Goal: Task Accomplishment & Management: Use online tool/utility

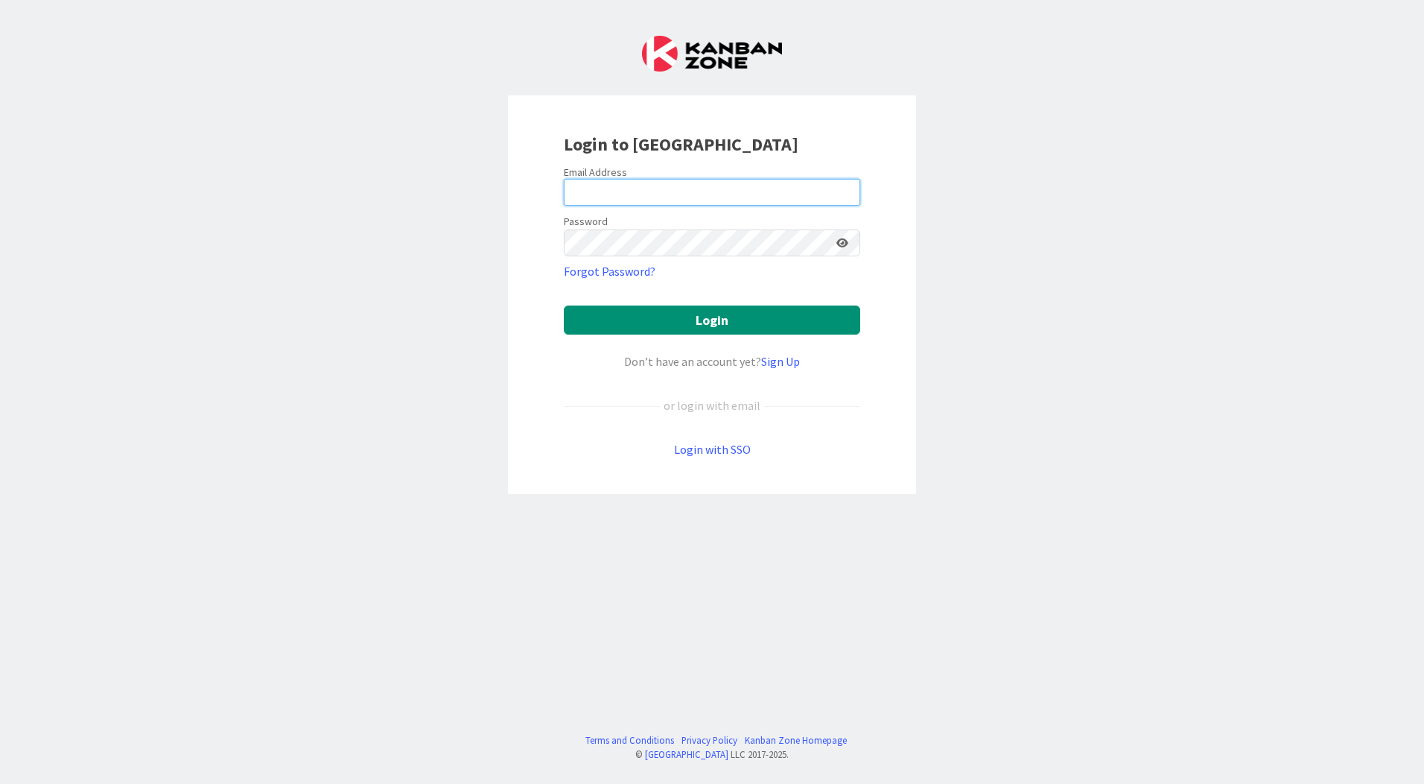
click at [671, 194] on input "email" at bounding box center [712, 192] width 296 height 27
type input "[EMAIL_ADDRESS][PERSON_NAME][DOMAIN_NAME]"
click at [564, 305] on button "Login" at bounding box center [712, 319] width 296 height 29
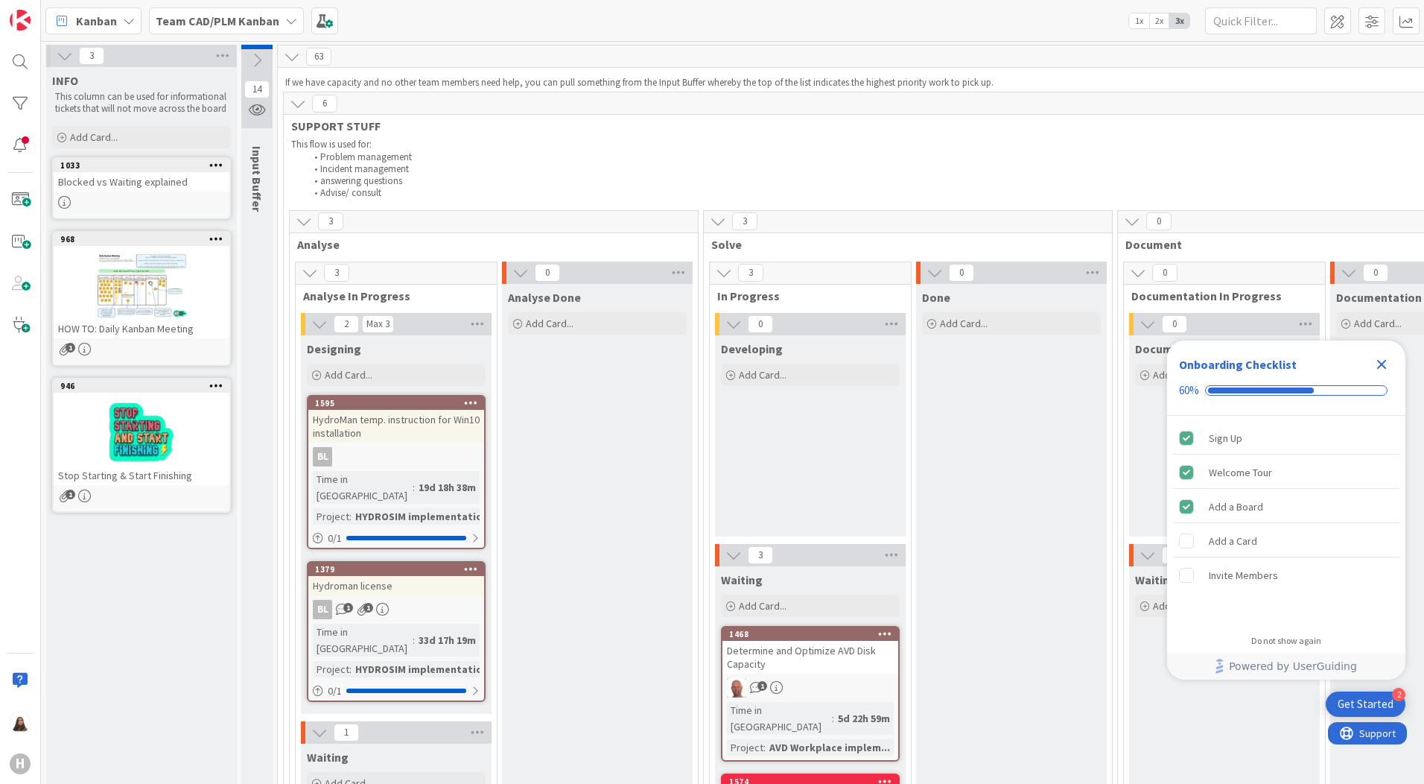
click at [301, 101] on icon at bounding box center [298, 103] width 16 height 16
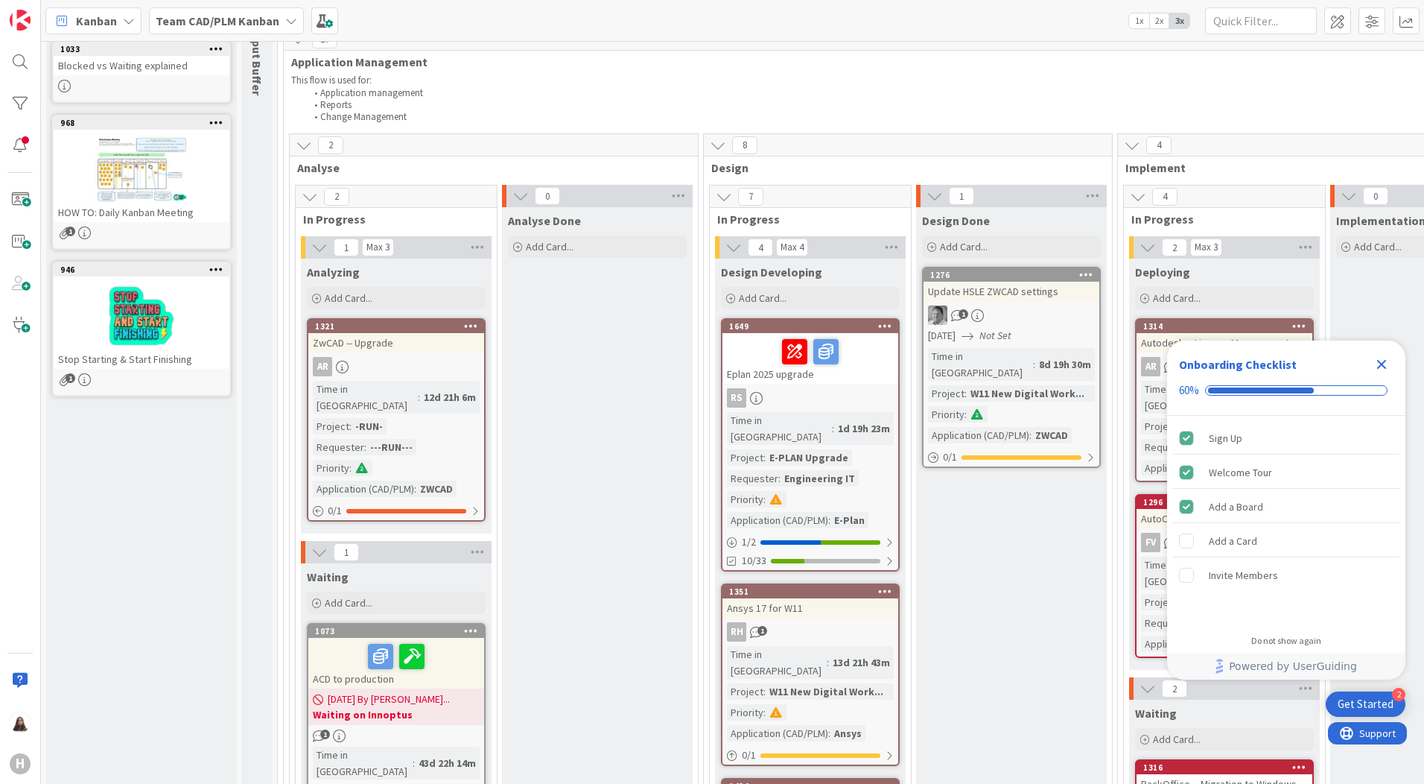
scroll to position [223, 0]
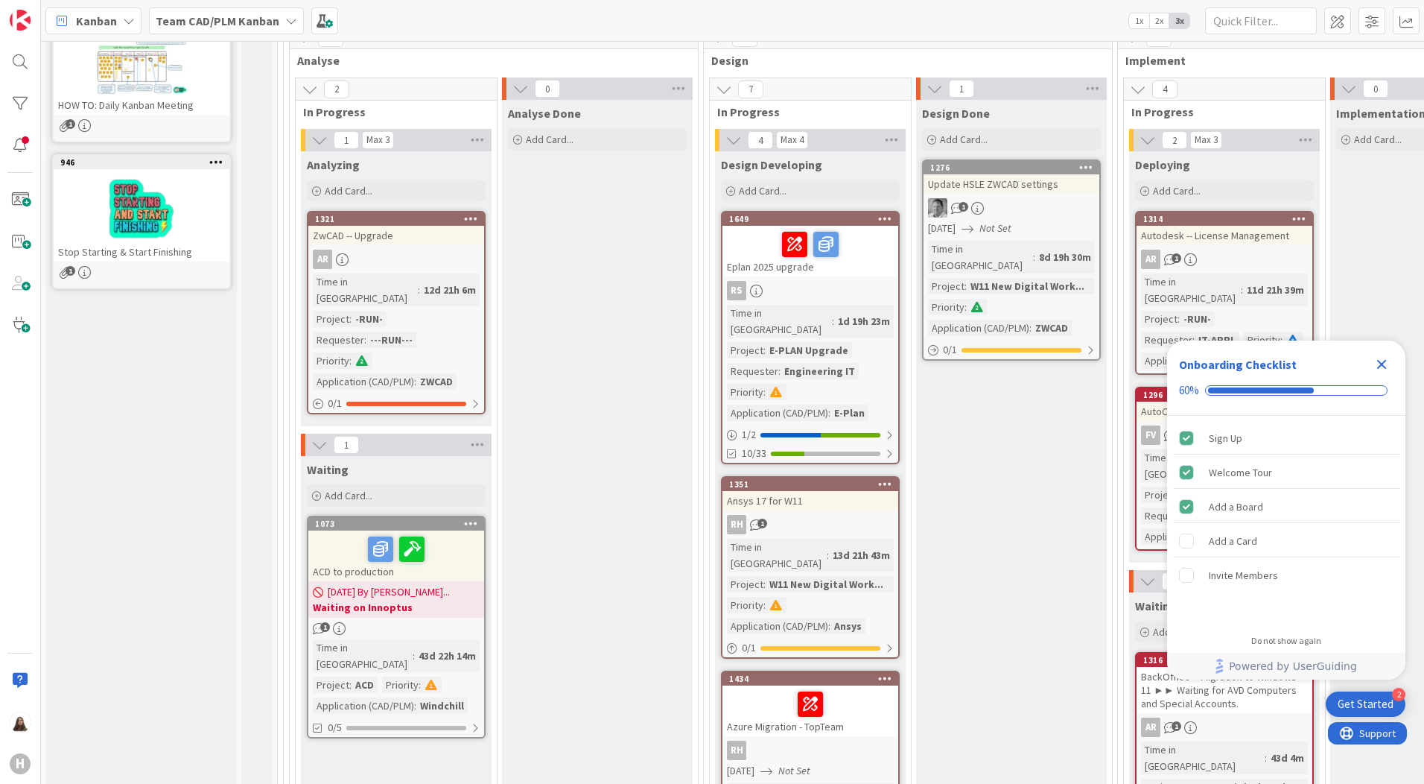
click at [1386, 366] on icon "Close Checklist" at bounding box center [1382, 364] width 18 height 18
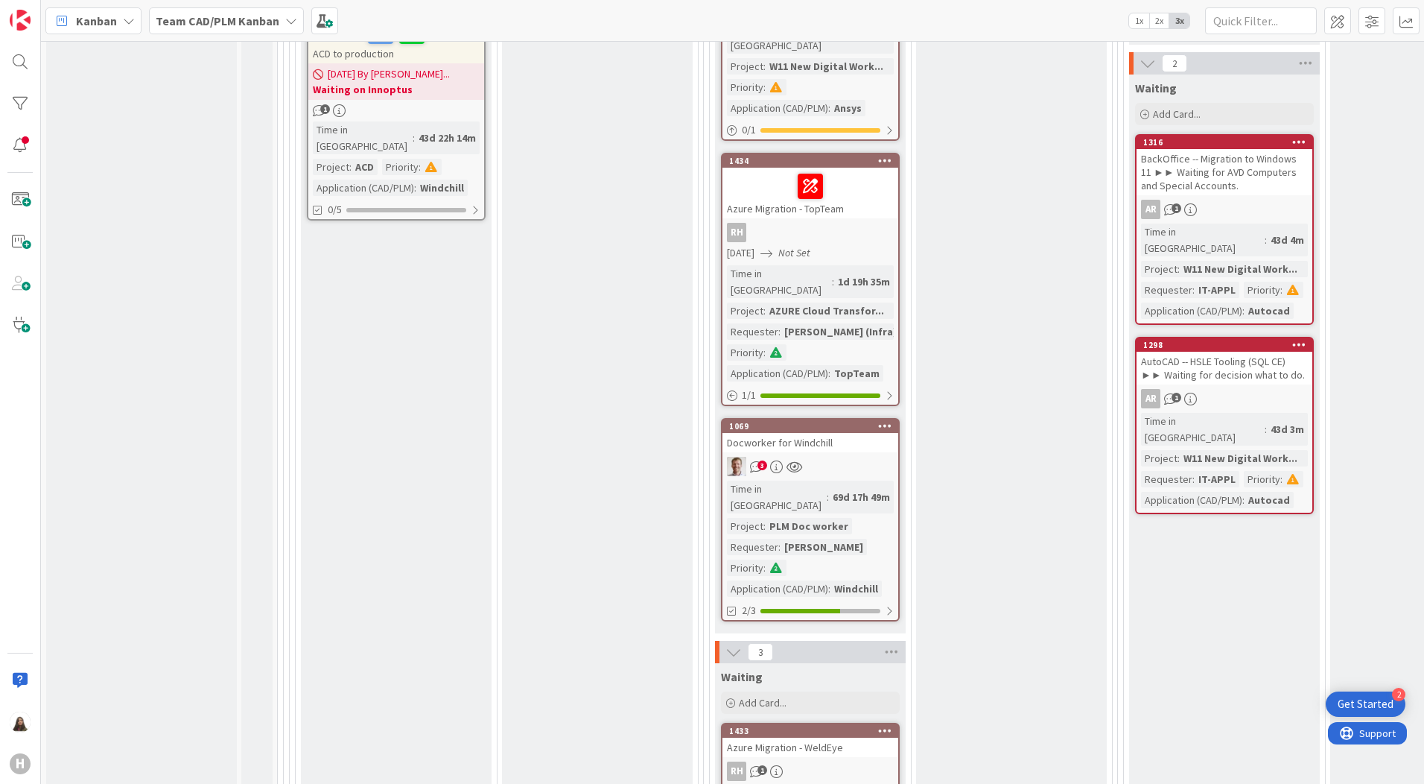
scroll to position [745, 0]
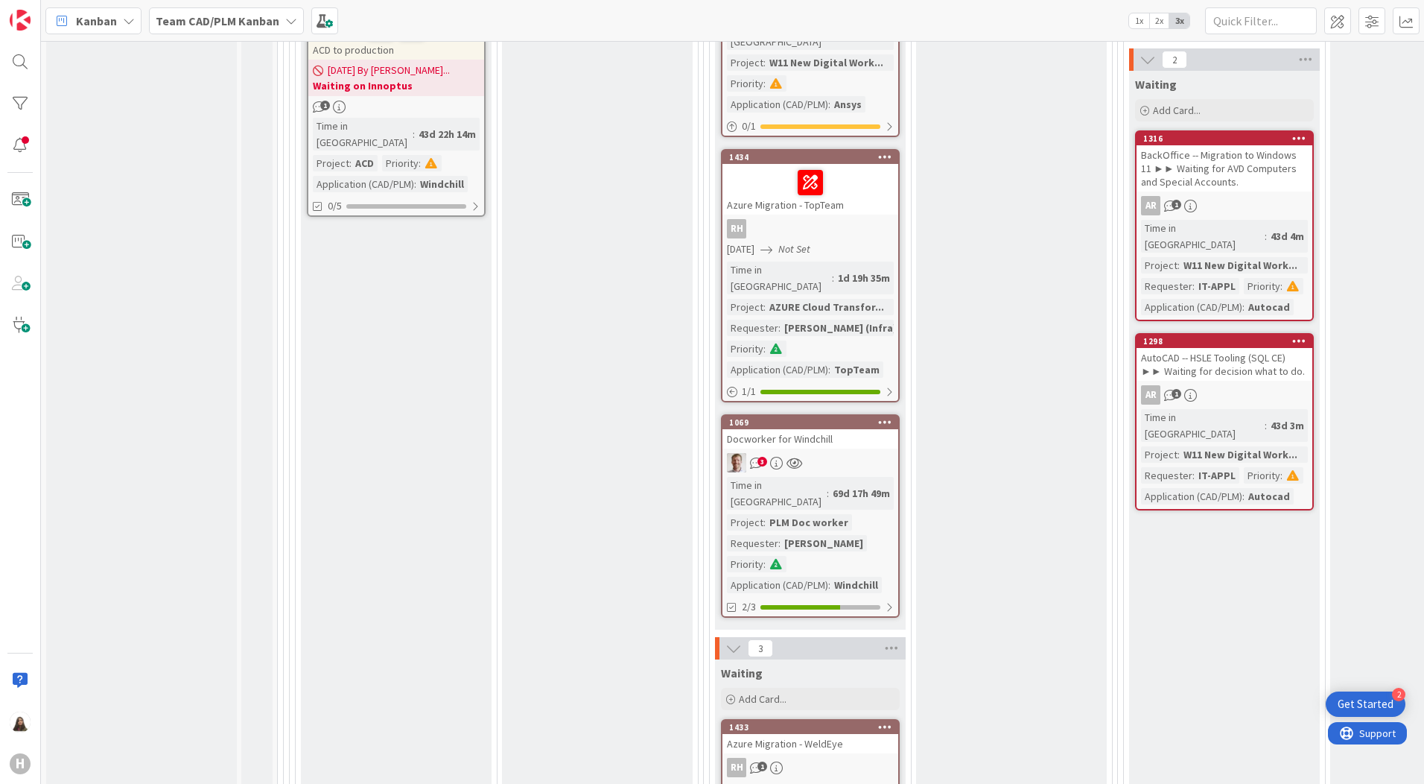
click at [806, 477] on div "Time in Column : 69d 17h 49m Project : PLM Doc worker Requester : Bran Ottenhof…" at bounding box center [810, 535] width 167 height 116
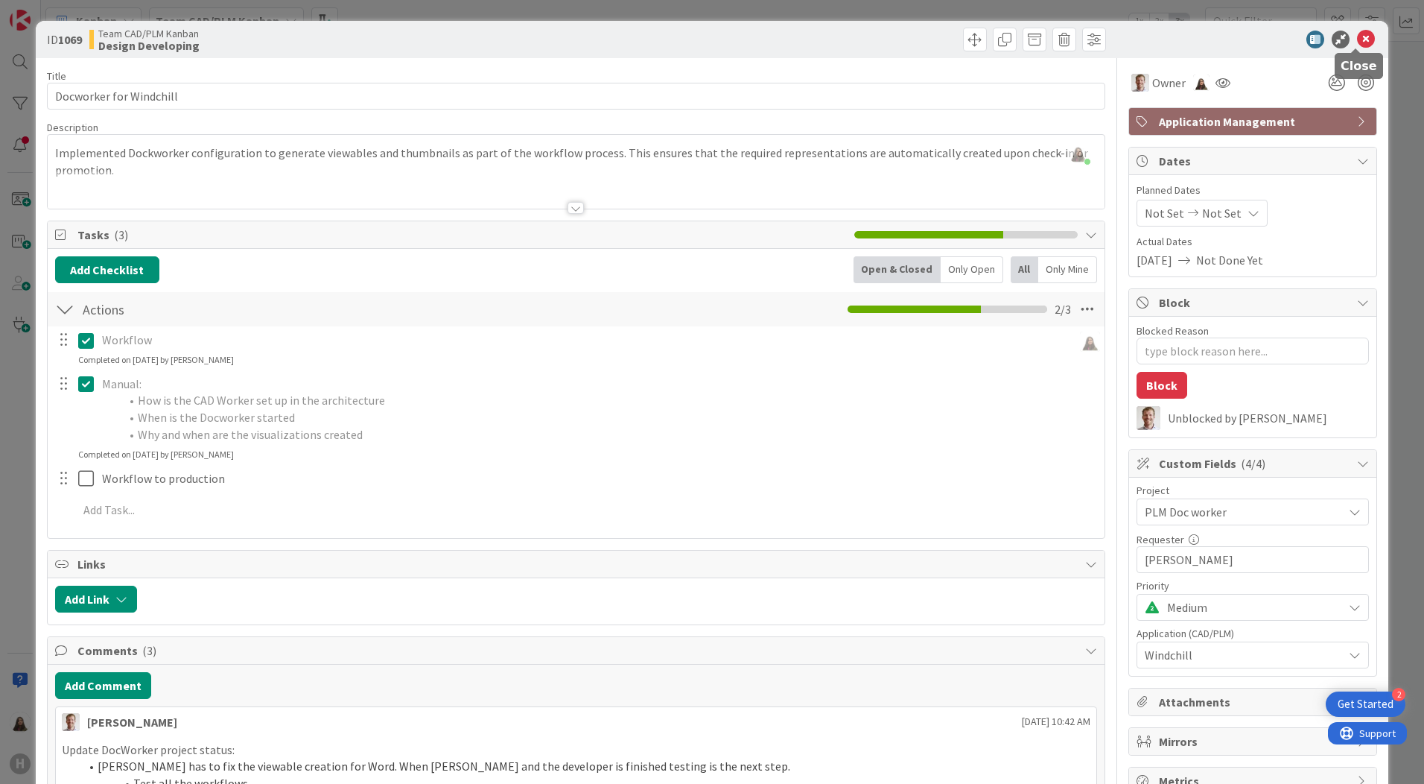
click at [1357, 39] on icon at bounding box center [1366, 40] width 18 height 18
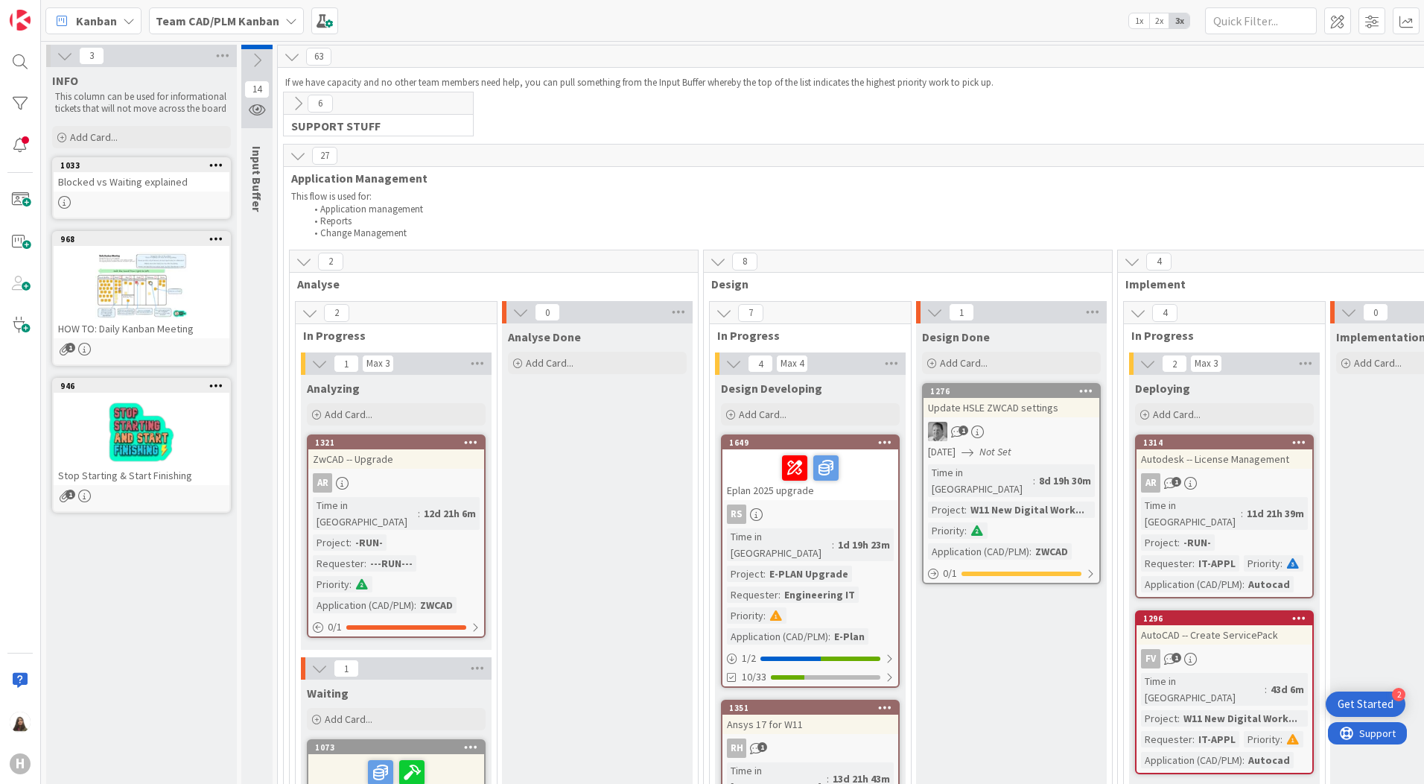
click at [293, 19] on icon at bounding box center [291, 21] width 12 height 12
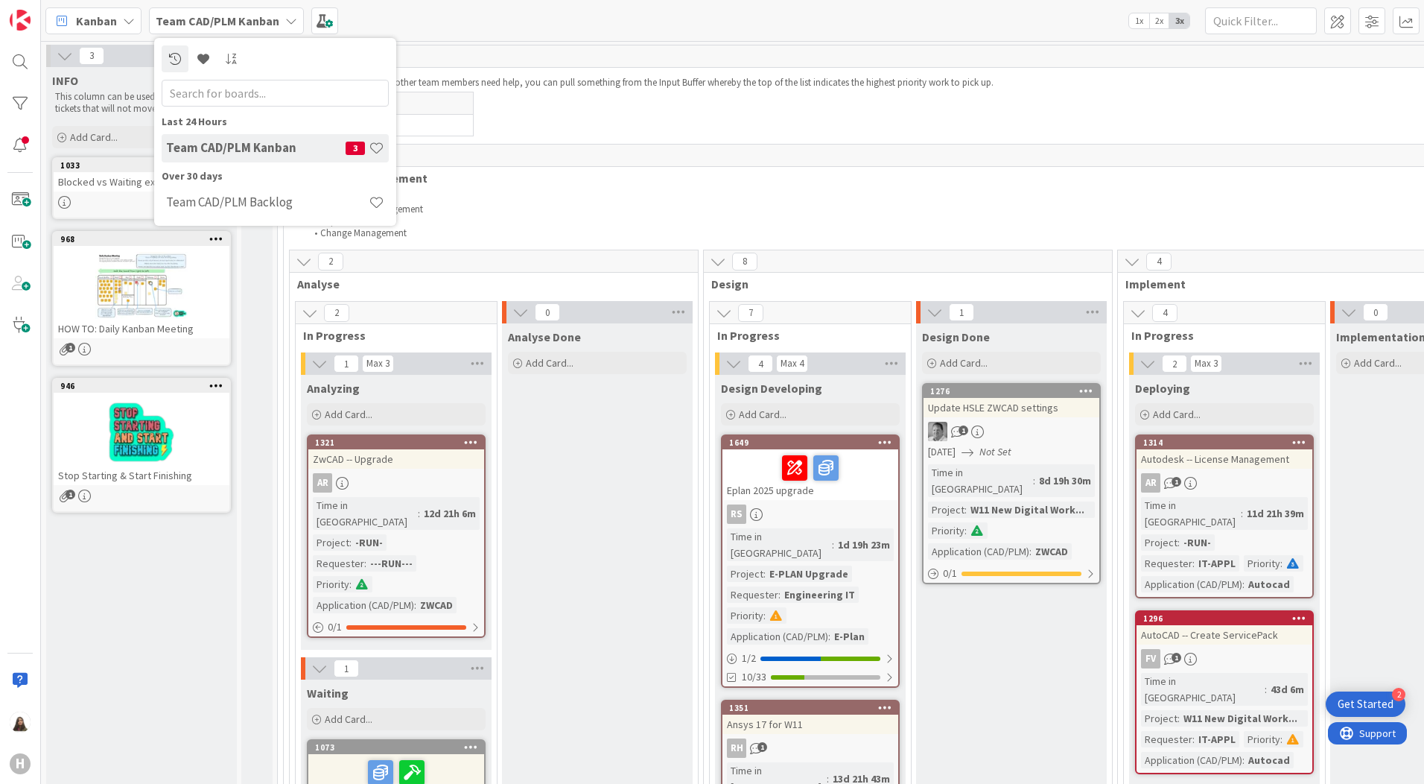
click at [285, 16] on icon at bounding box center [291, 21] width 12 height 12
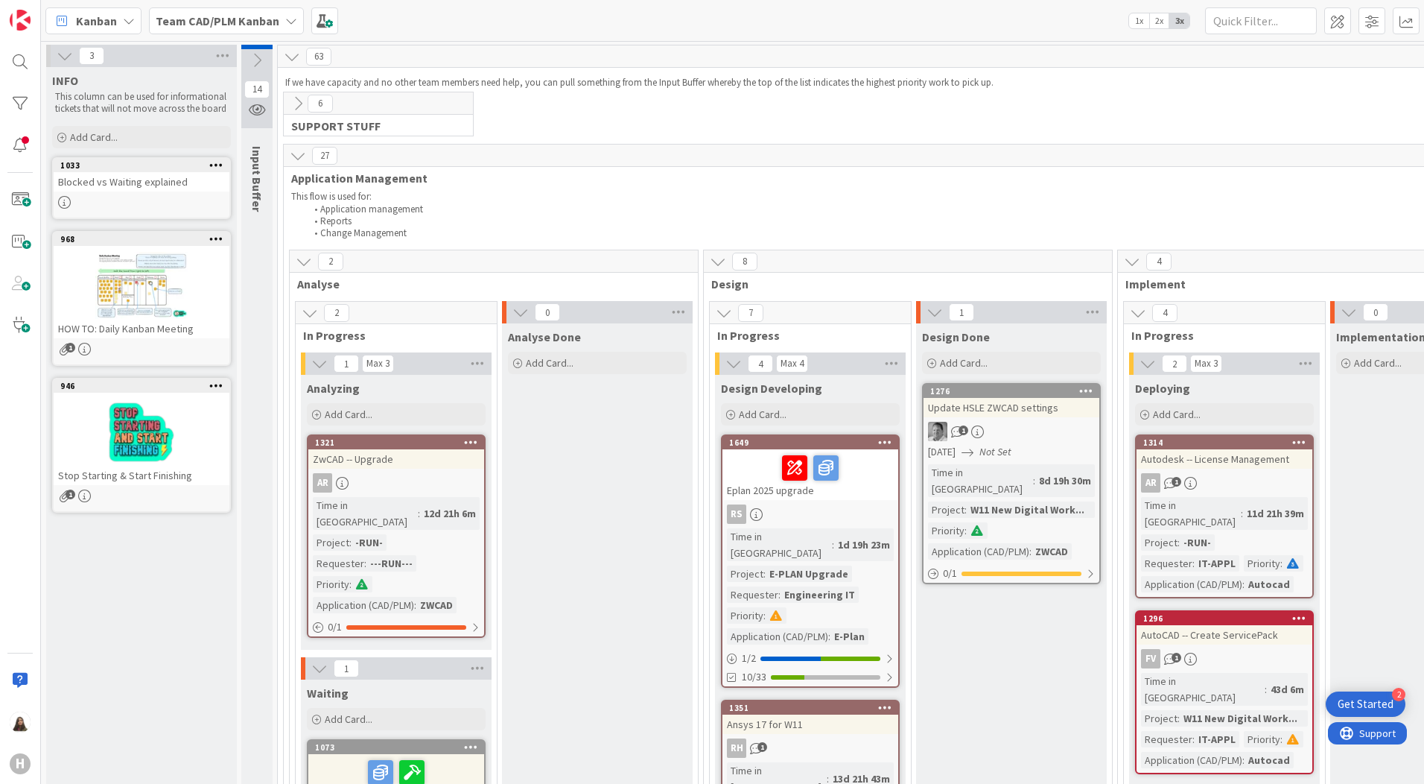
click at [285, 19] on icon at bounding box center [291, 21] width 12 height 12
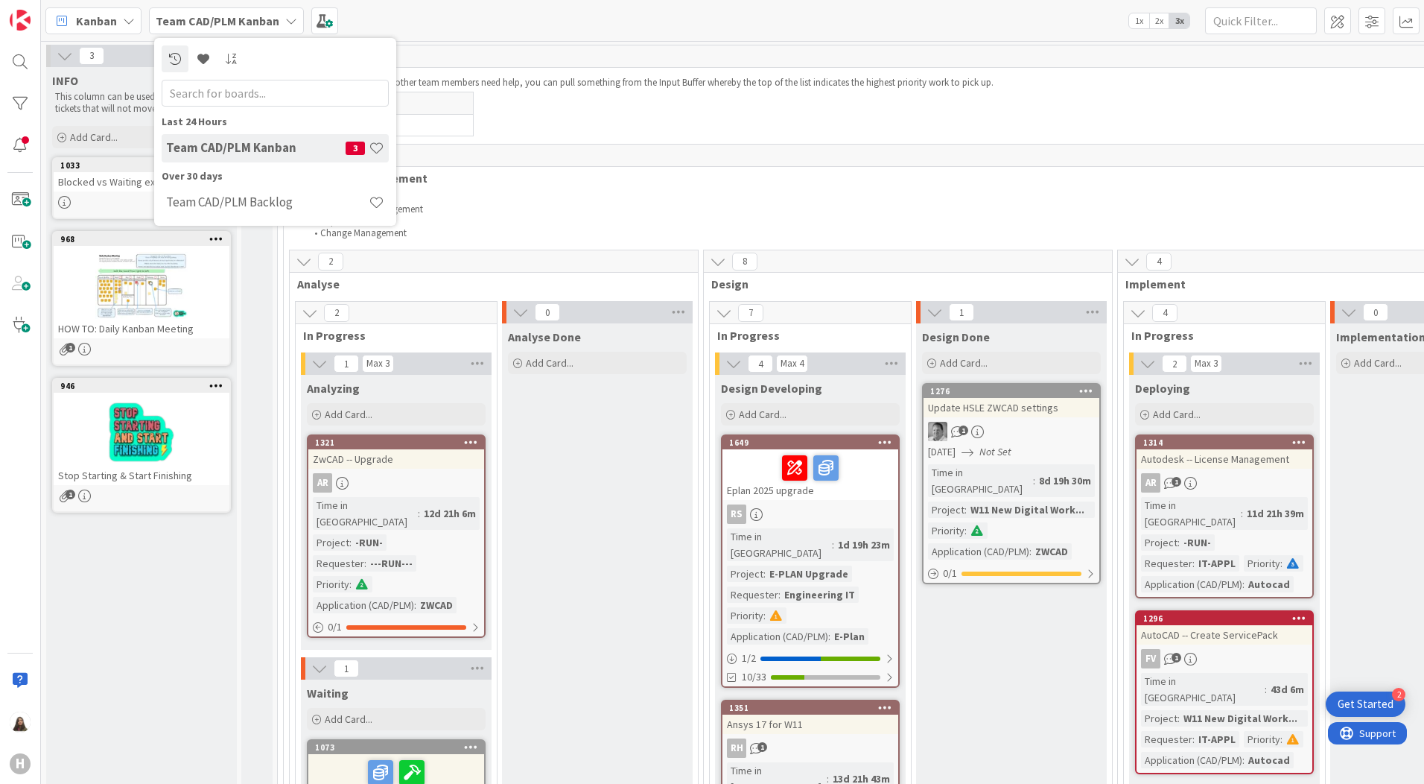
click at [696, 31] on div "Kanban Team CAD/PLM Kanban Last 24 Hours Team CAD/PLM Kanban 3 Over 30 days Tea…" at bounding box center [732, 20] width 1383 height 41
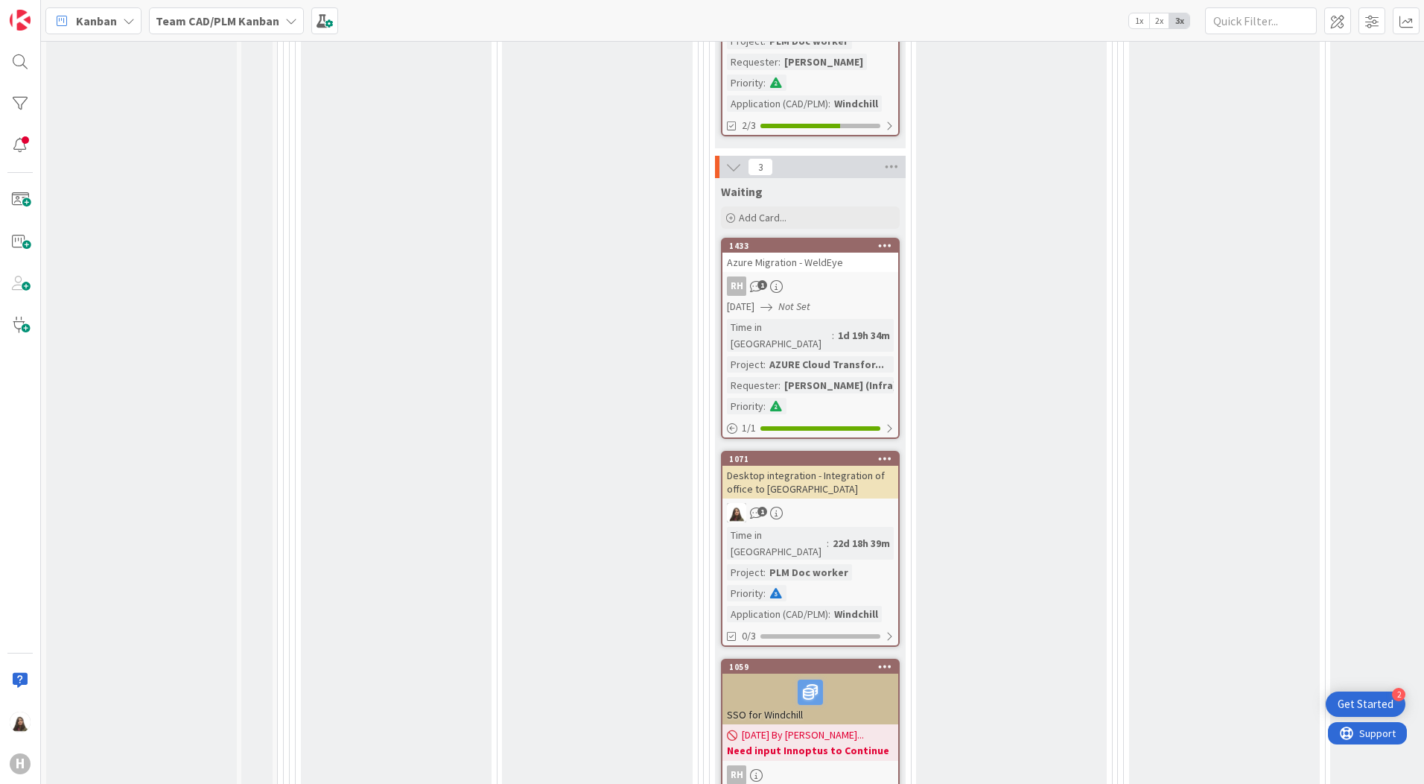
scroll to position [1192, 0]
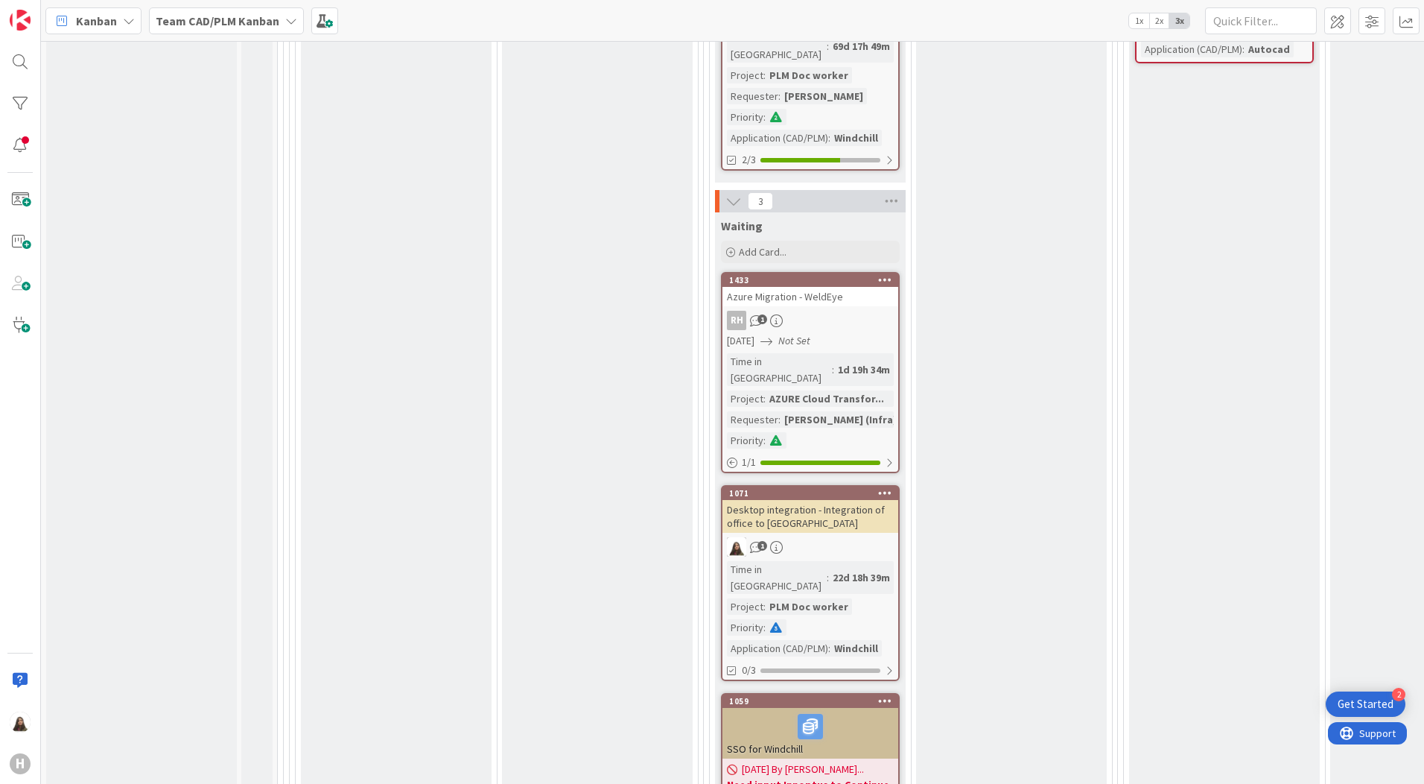
click at [798, 500] on div "Desktop integration - Integration of office to Windchill" at bounding box center [811, 516] width 176 height 33
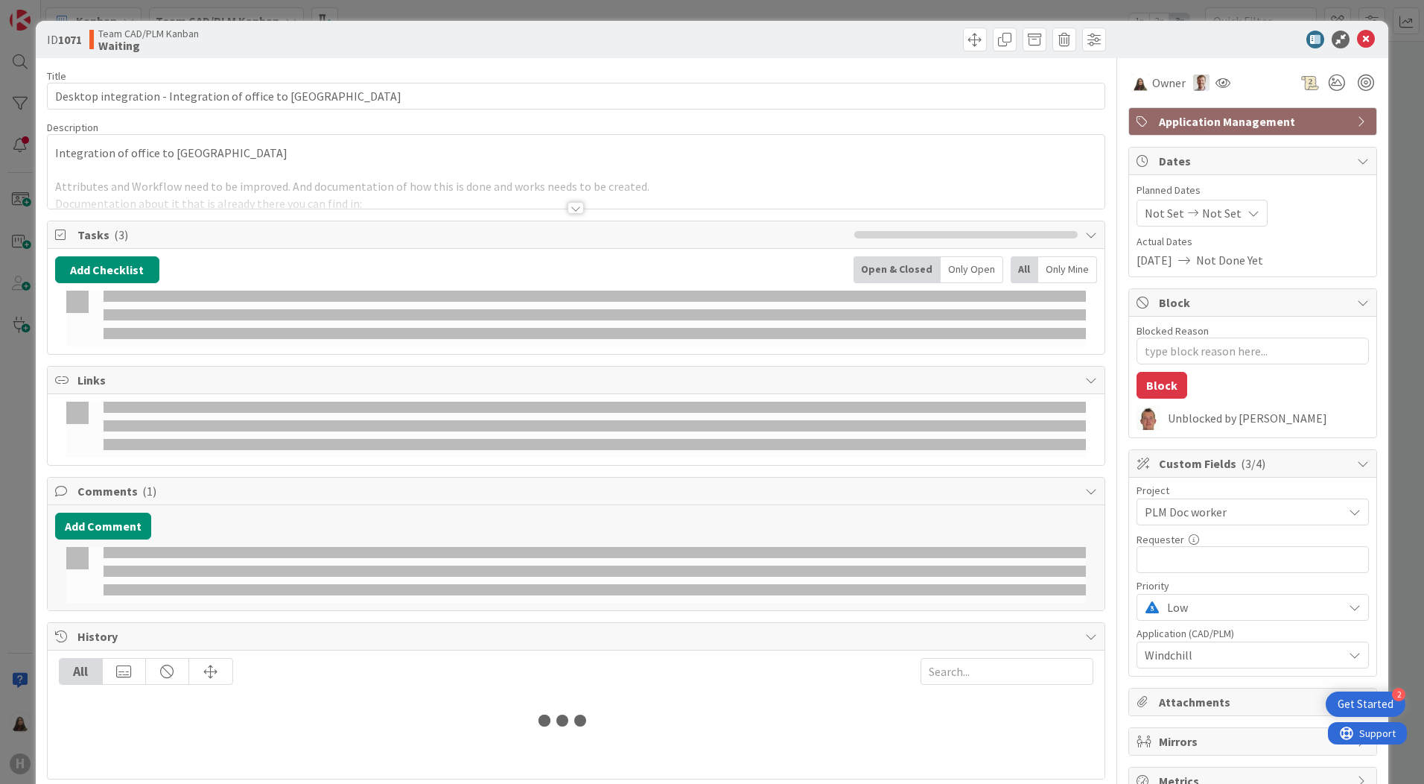
type textarea "x"
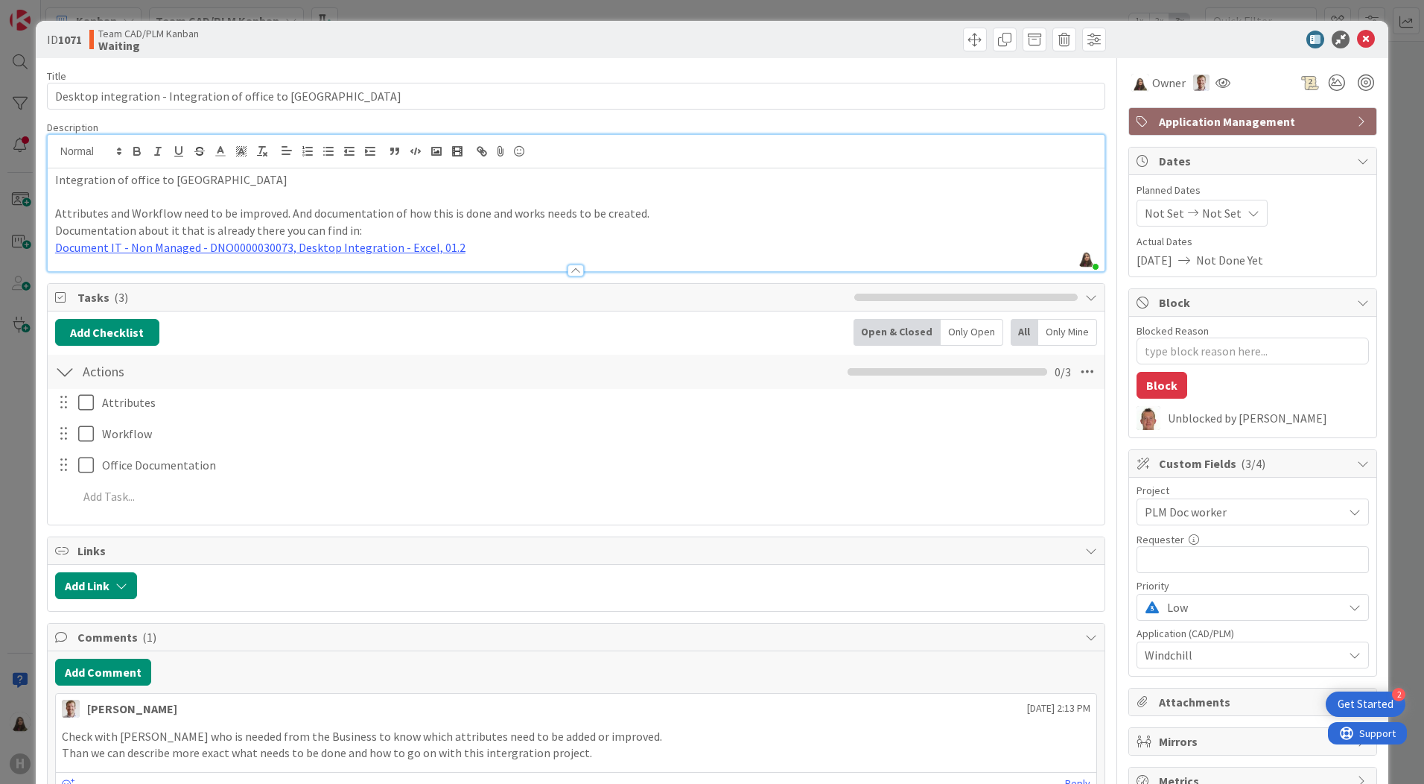
click at [263, 167] on div "Kanchan Mamurkar just joined Integration of office to Windchill Attributes and …" at bounding box center [576, 203] width 1057 height 136
click at [145, 250] on link "Document IT - Non Managed - DNO0000030073, Desktop Integration - Excel, 01.2" at bounding box center [260, 247] width 410 height 15
click at [208, 241] on link "Document IT - Non Managed - DNO0000030073, Desktop Integration - Excel, 01.2" at bounding box center [260, 247] width 410 height 15
click at [215, 276] on link "https://plm.huismanportal.com/Windchill/app/#ptc1/tcomp/infoPage?ContainerOid=O…" at bounding box center [215, 276] width 102 height 19
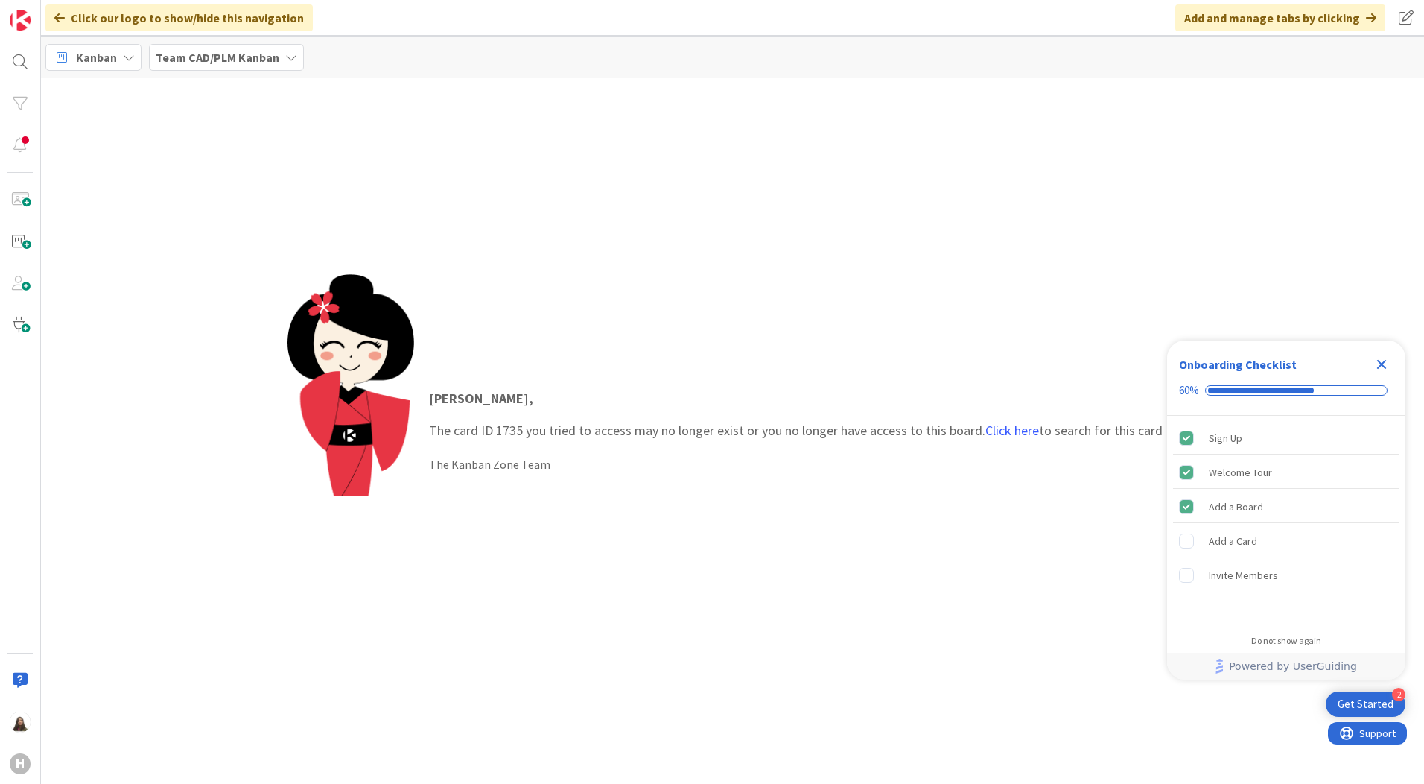
click at [1380, 364] on icon "Close Checklist" at bounding box center [1382, 365] width 10 height 10
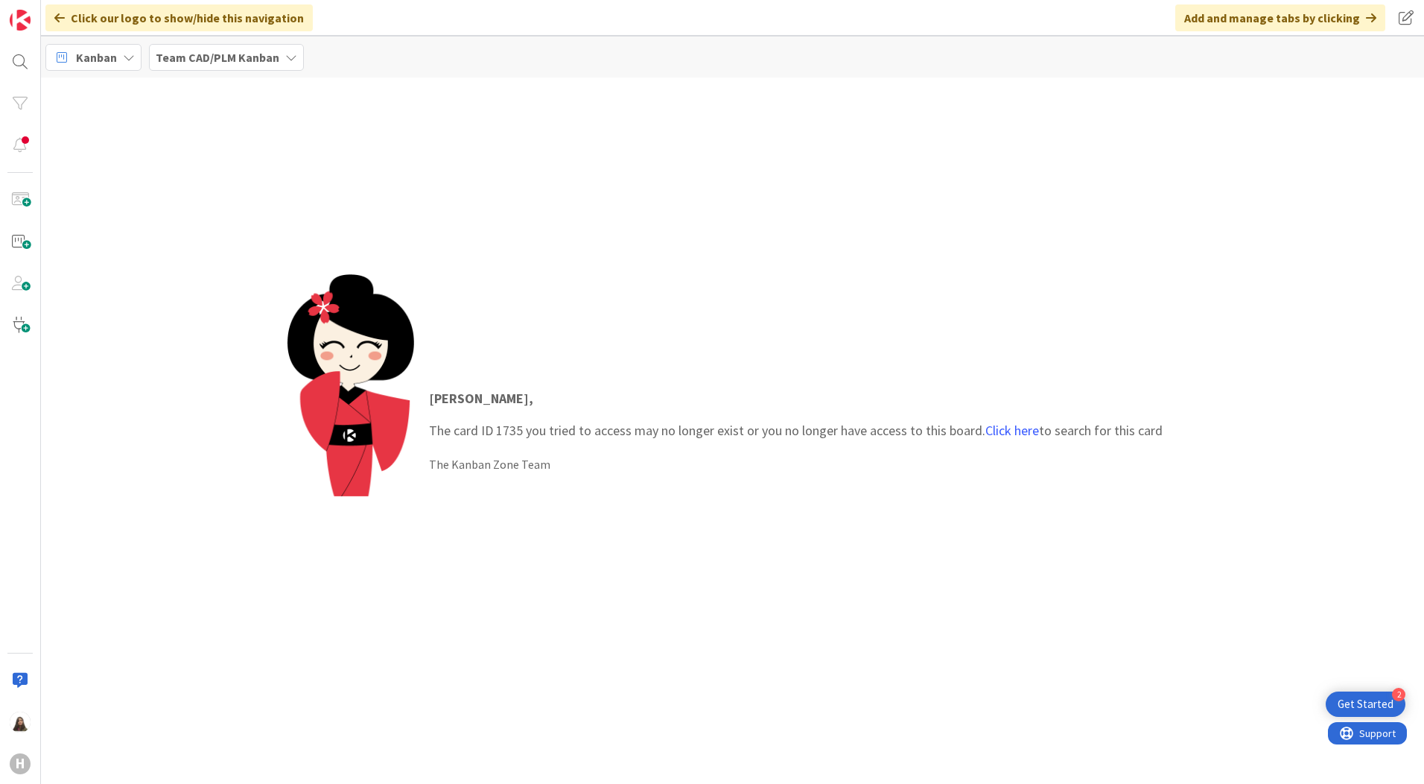
click at [288, 60] on icon at bounding box center [291, 57] width 12 height 12
